Goal: Task Accomplishment & Management: Use online tool/utility

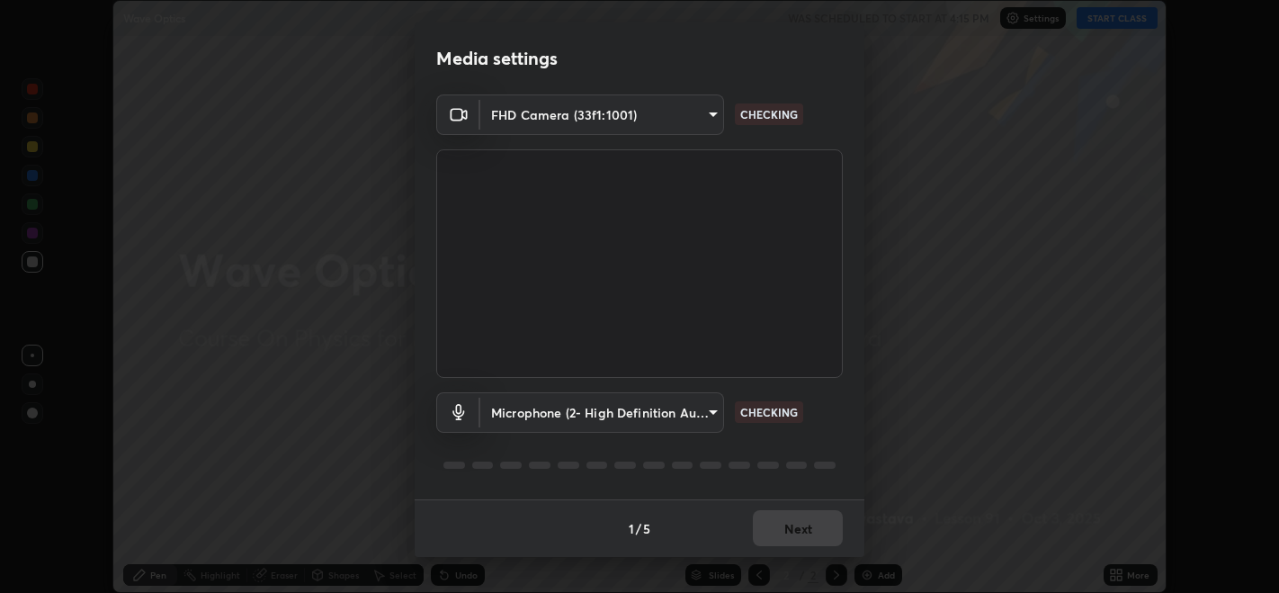
scroll to position [592, 1278]
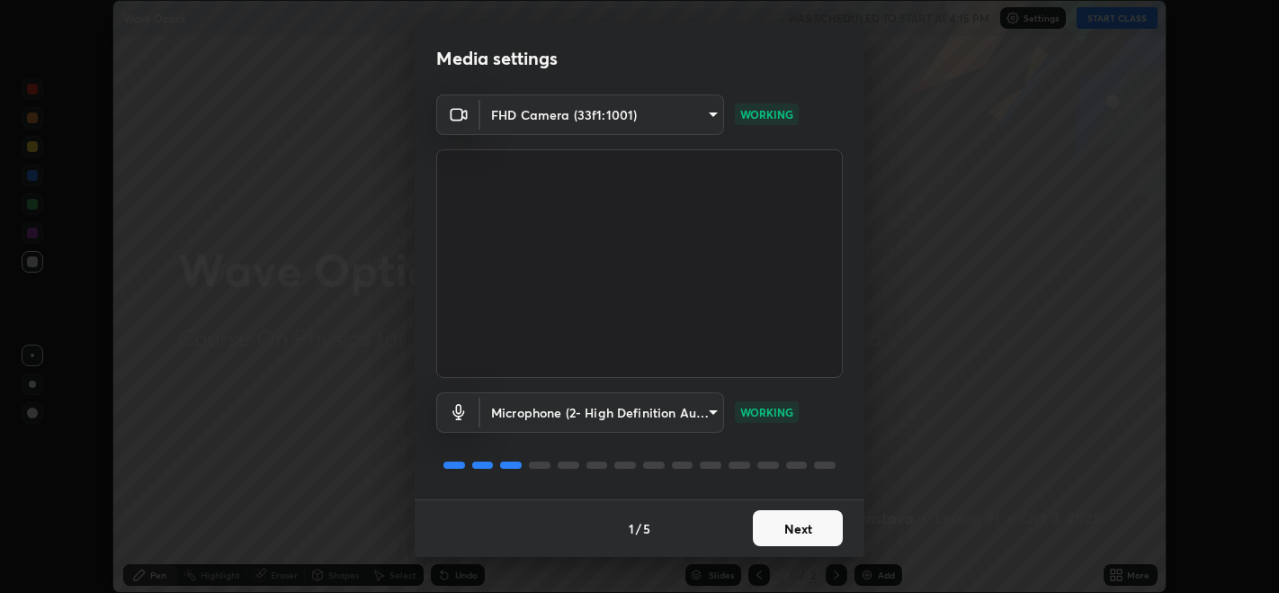
click at [778, 519] on button "Next" at bounding box center [798, 528] width 90 height 36
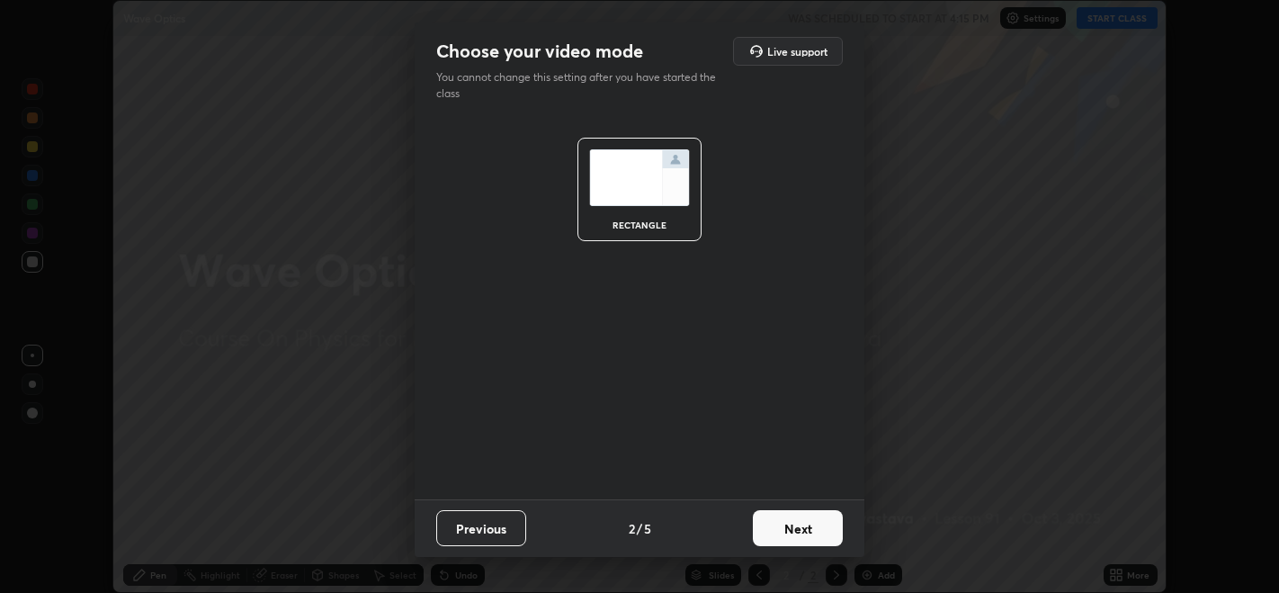
click at [789, 524] on button "Next" at bounding box center [798, 528] width 90 height 36
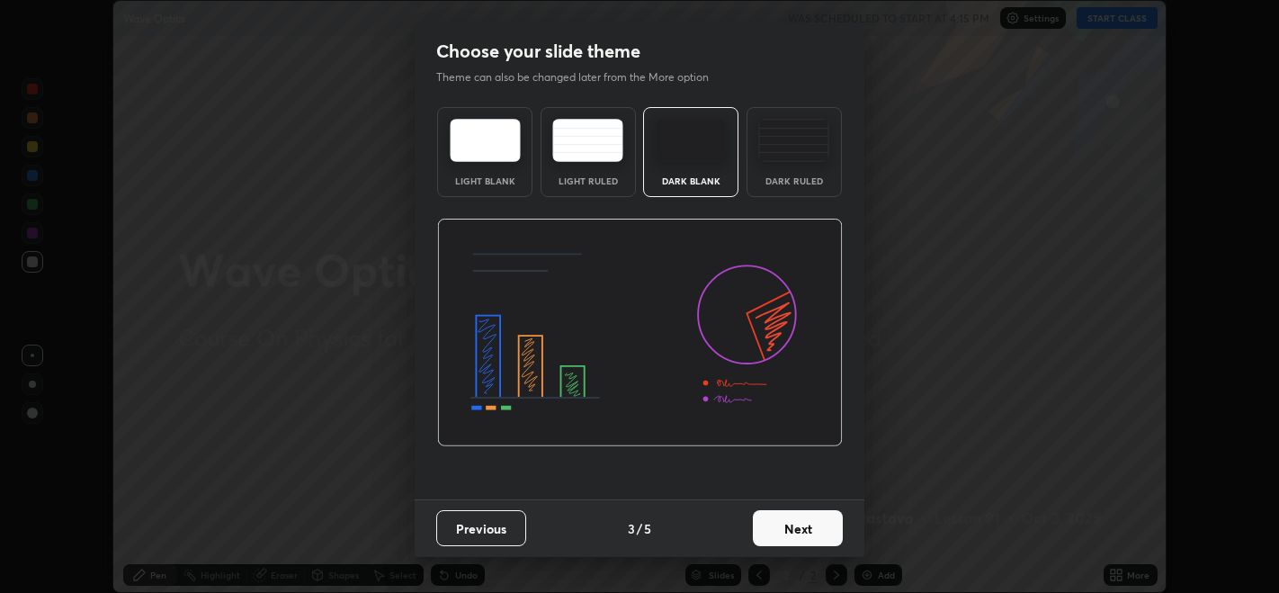
click at [796, 530] on button "Next" at bounding box center [798, 528] width 90 height 36
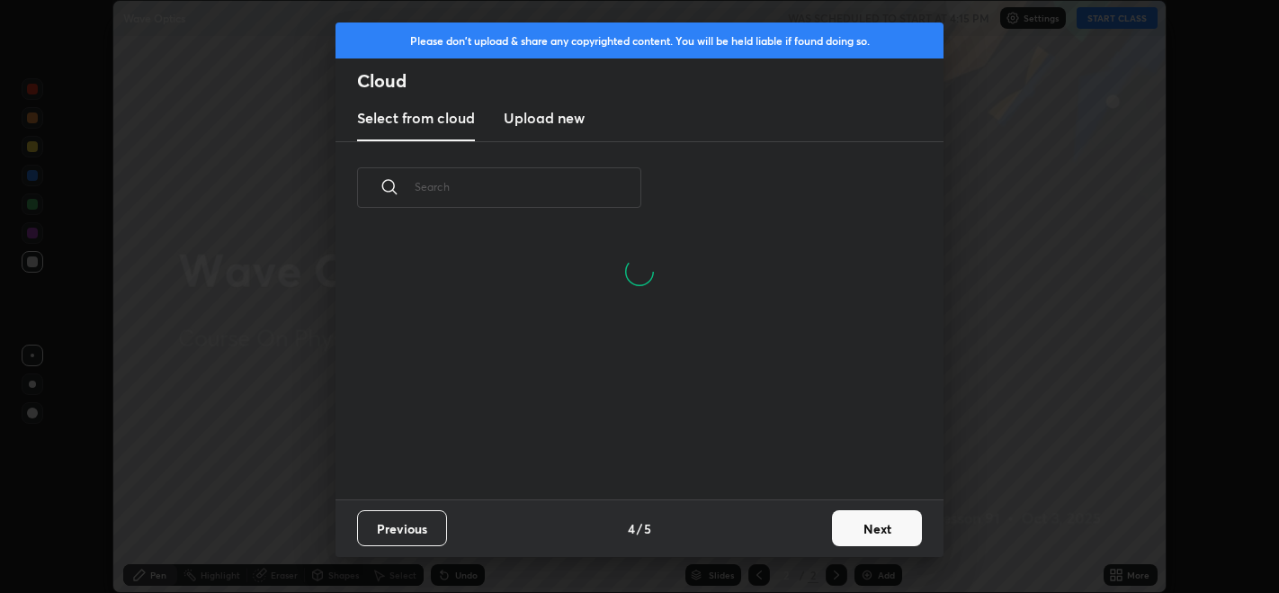
click at [841, 525] on button "Next" at bounding box center [877, 528] width 90 height 36
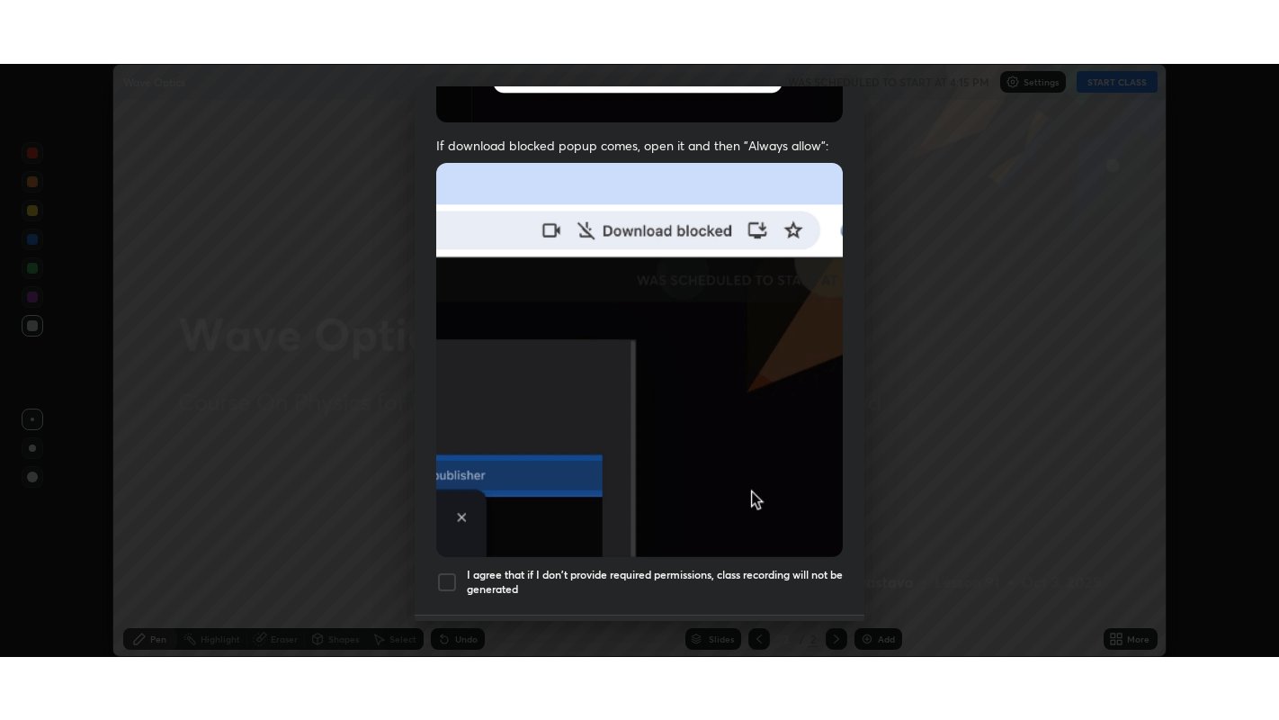
scroll to position [364, 0]
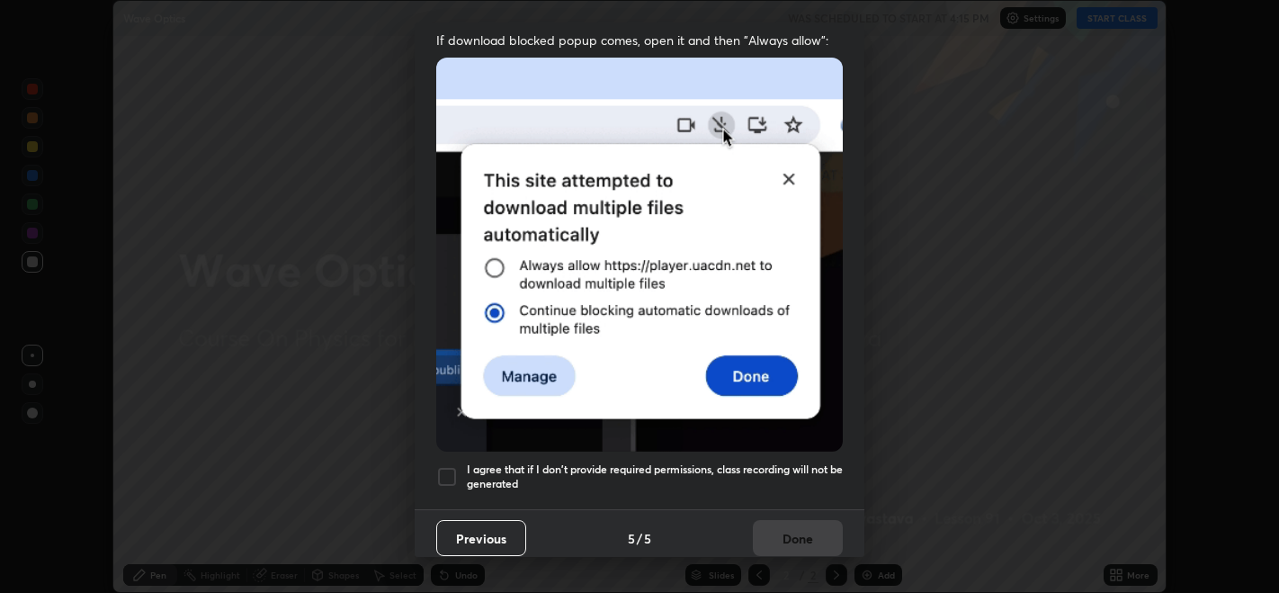
click at [731, 425] on img at bounding box center [639, 254] width 407 height 393
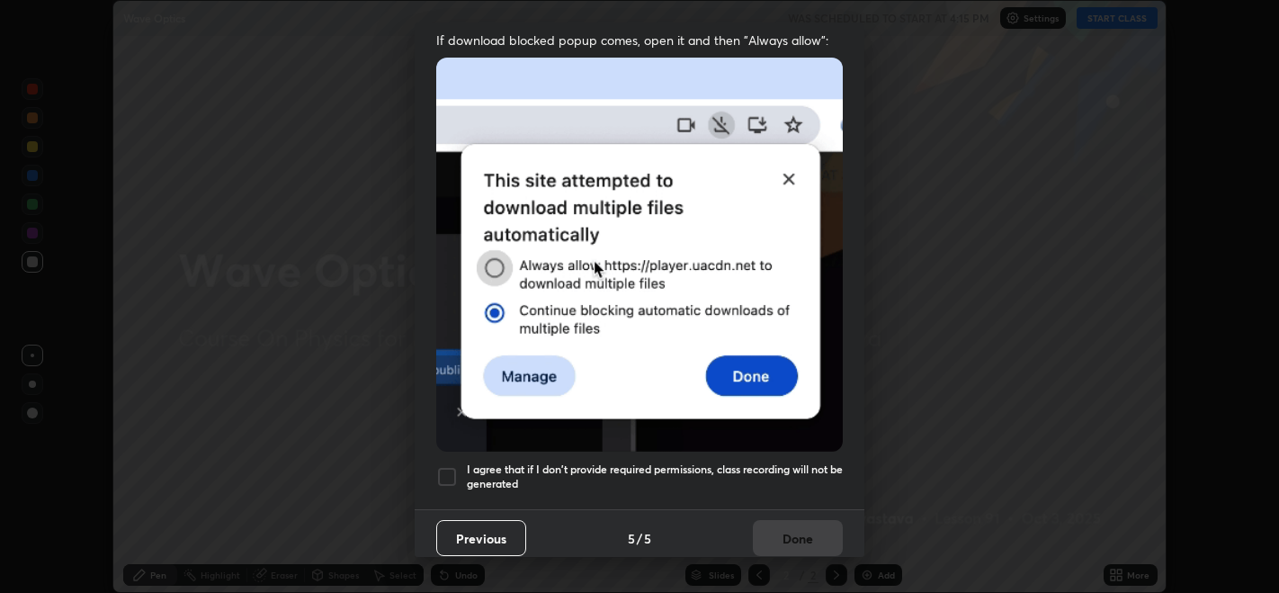
click at [448, 471] on div at bounding box center [447, 477] width 22 height 22
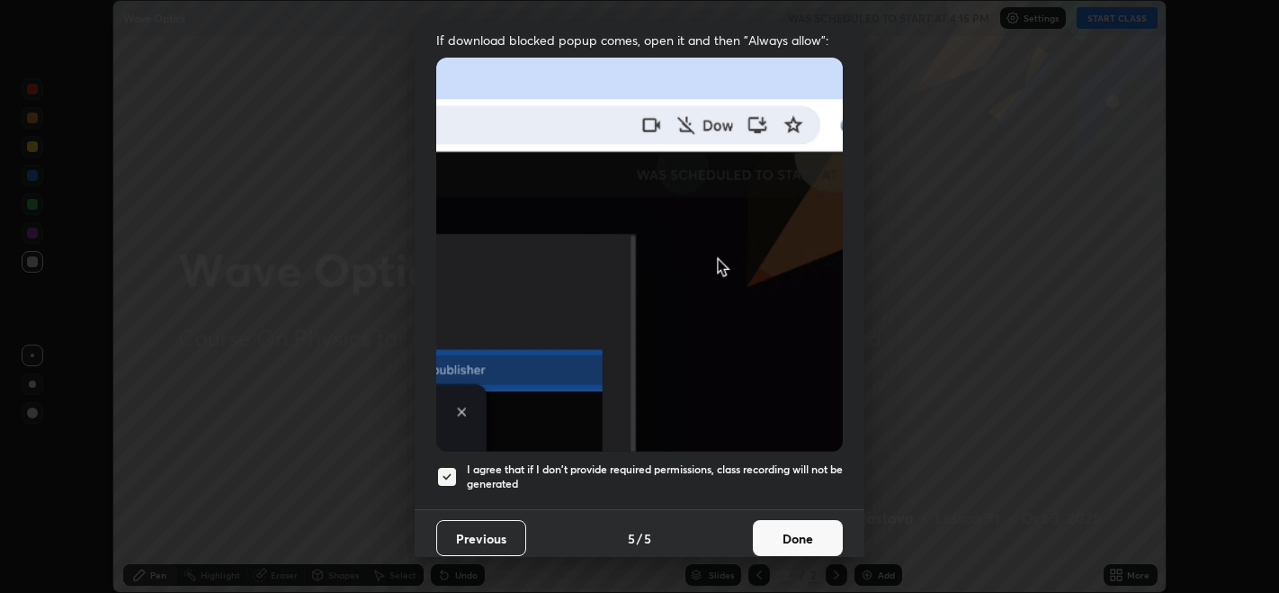
click at [782, 534] on button "Done" at bounding box center [798, 538] width 90 height 36
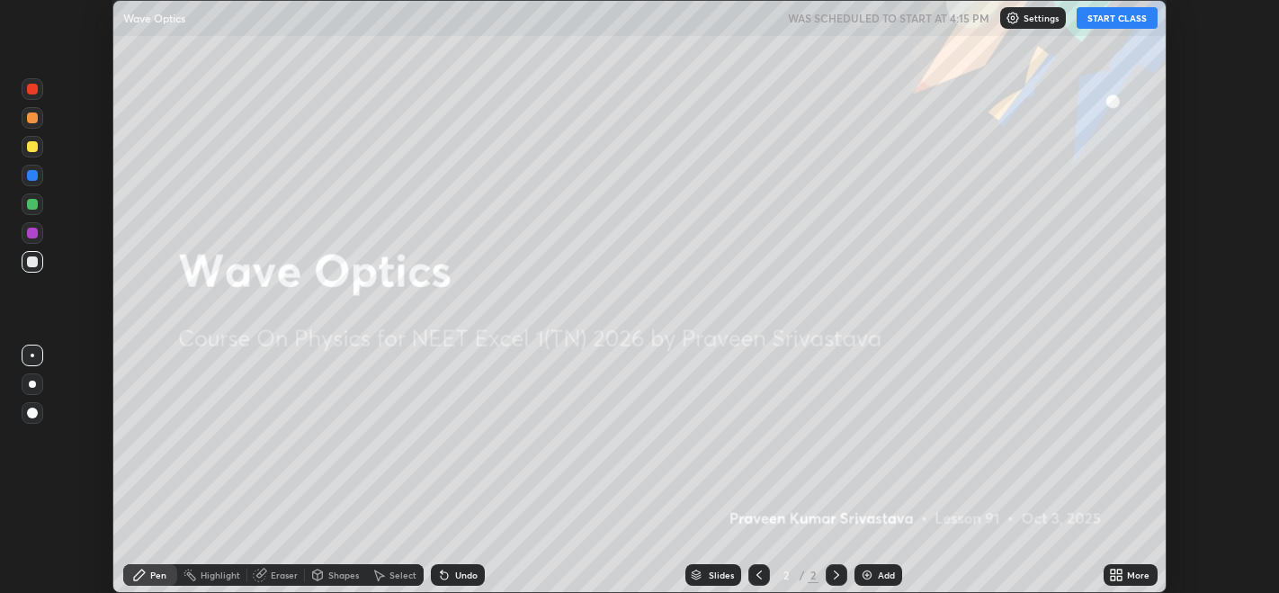
click at [1131, 18] on button "START CLASS" at bounding box center [1117, 18] width 81 height 22
click at [1260, 388] on div "Setting up your live class" at bounding box center [639, 296] width 1279 height 593
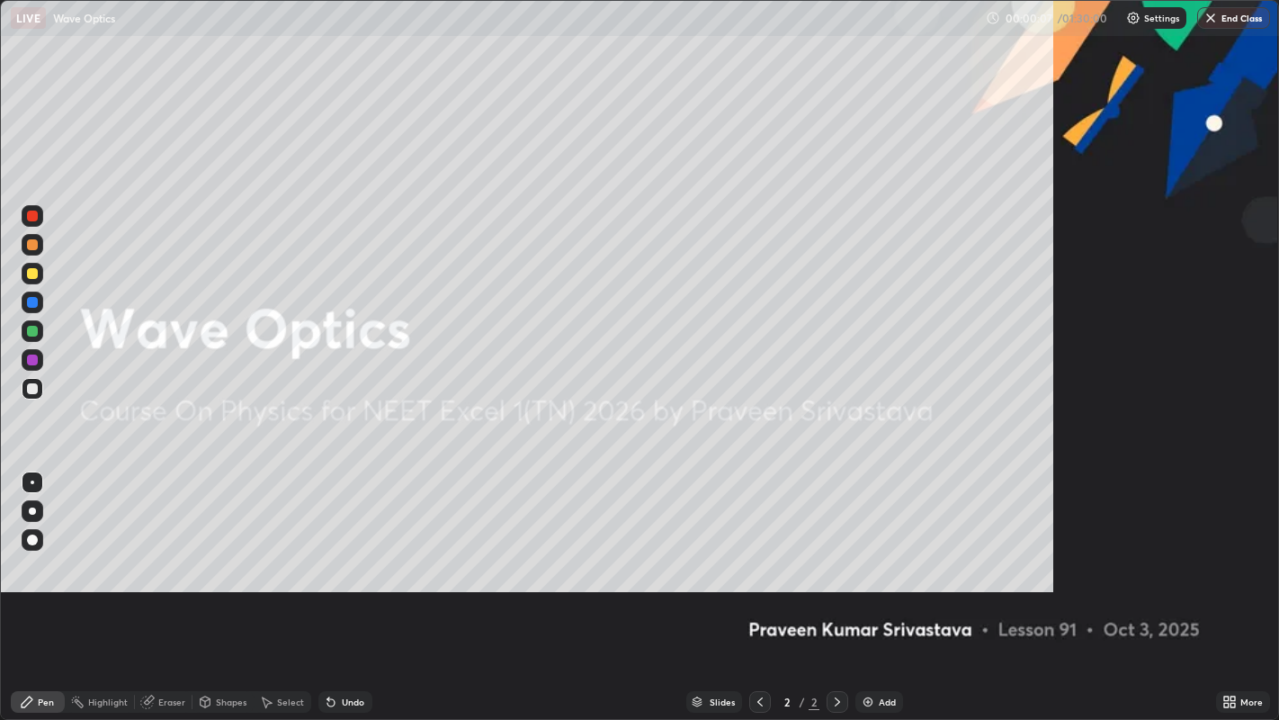
scroll to position [720, 1279]
